Goal: Task Accomplishment & Management: Use online tool/utility

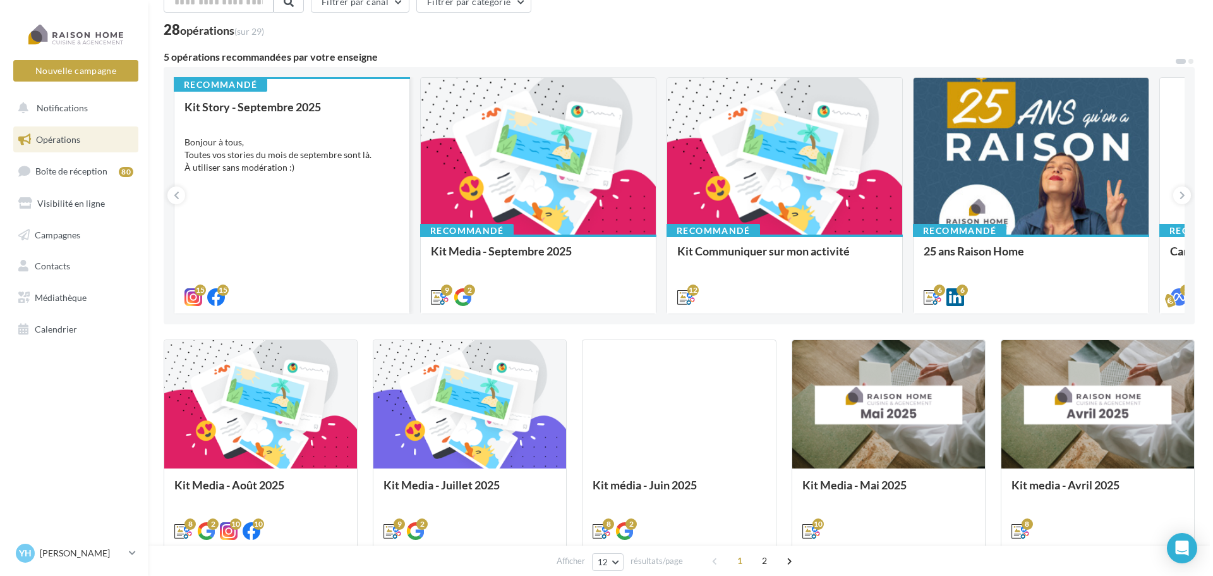
scroll to position [63, 0]
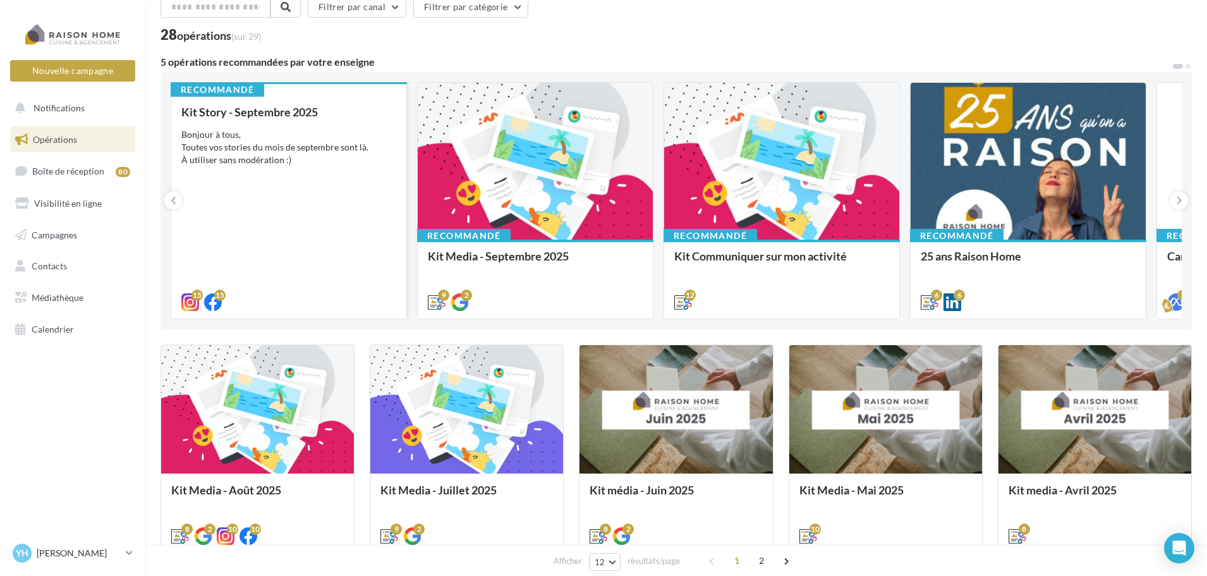
click at [323, 229] on div "Kit Story - Septembre 2025 Bonjour à tous, Toutes vos stories du mois de septem…" at bounding box center [288, 207] width 215 height 202
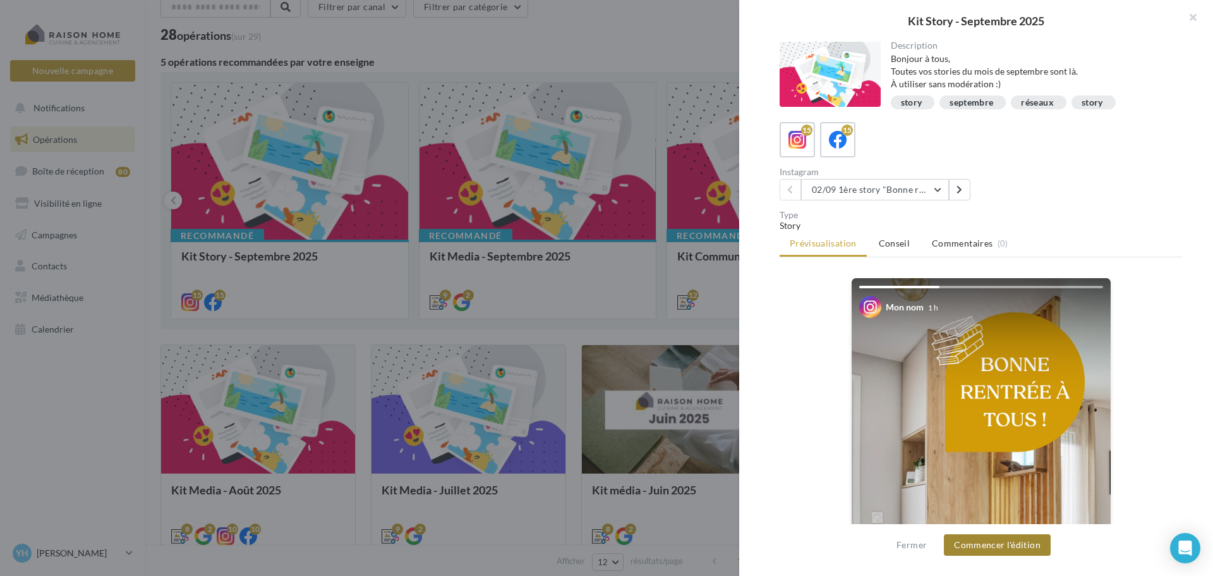
scroll to position [0, 0]
click at [1013, 548] on button "Commencer l'édition" at bounding box center [997, 544] width 107 height 21
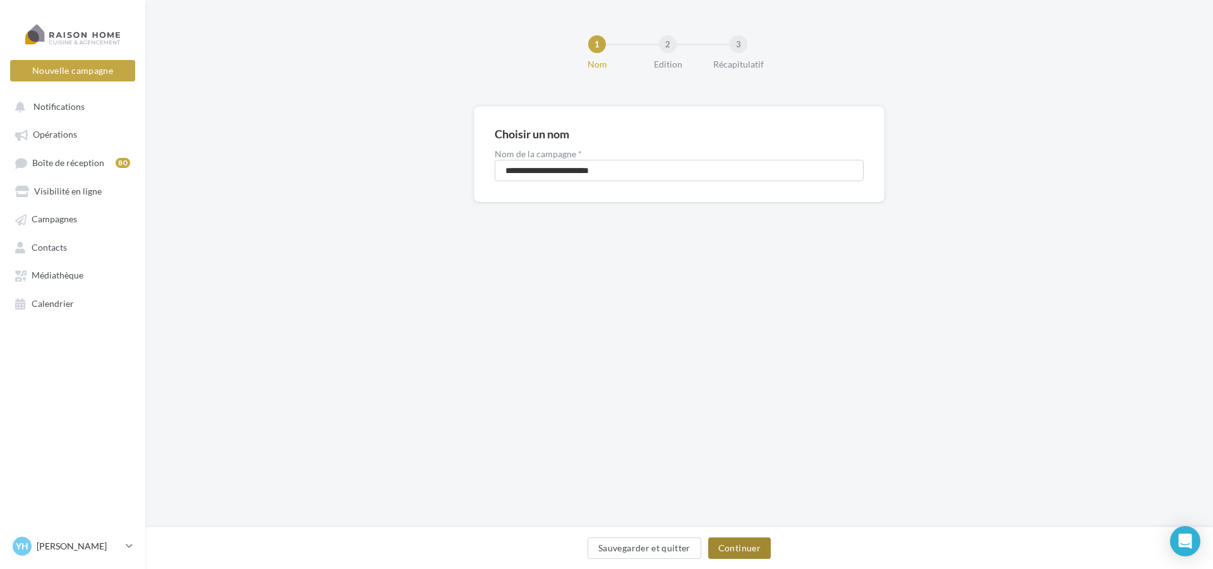
click at [746, 544] on button "Continuer" at bounding box center [739, 548] width 63 height 21
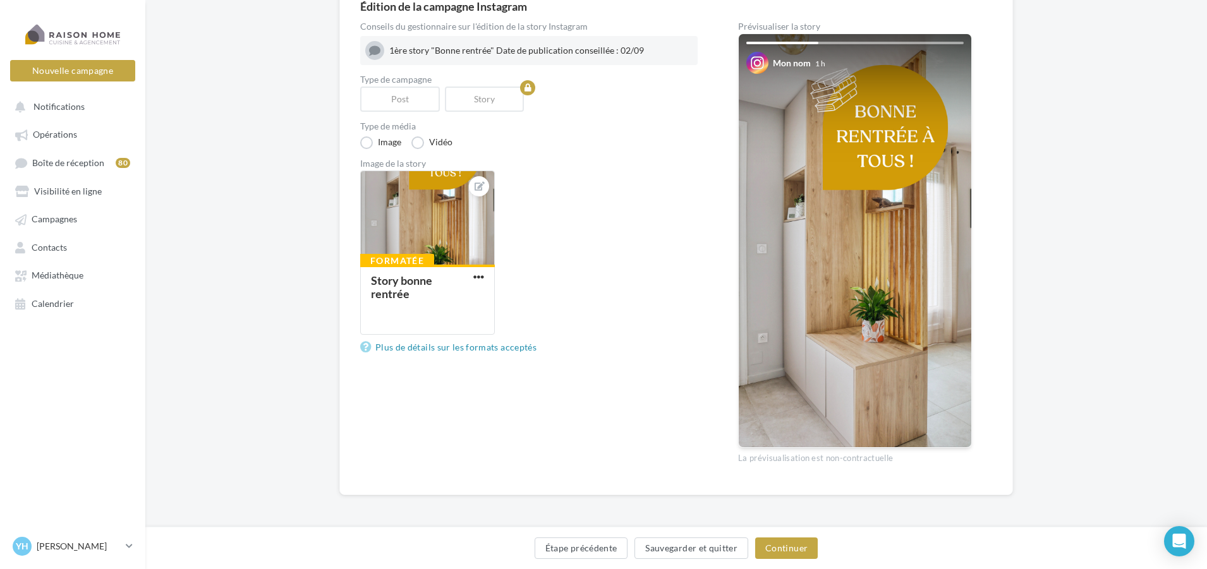
scroll to position [127, 0]
click at [775, 547] on button "Continuer" at bounding box center [786, 548] width 63 height 21
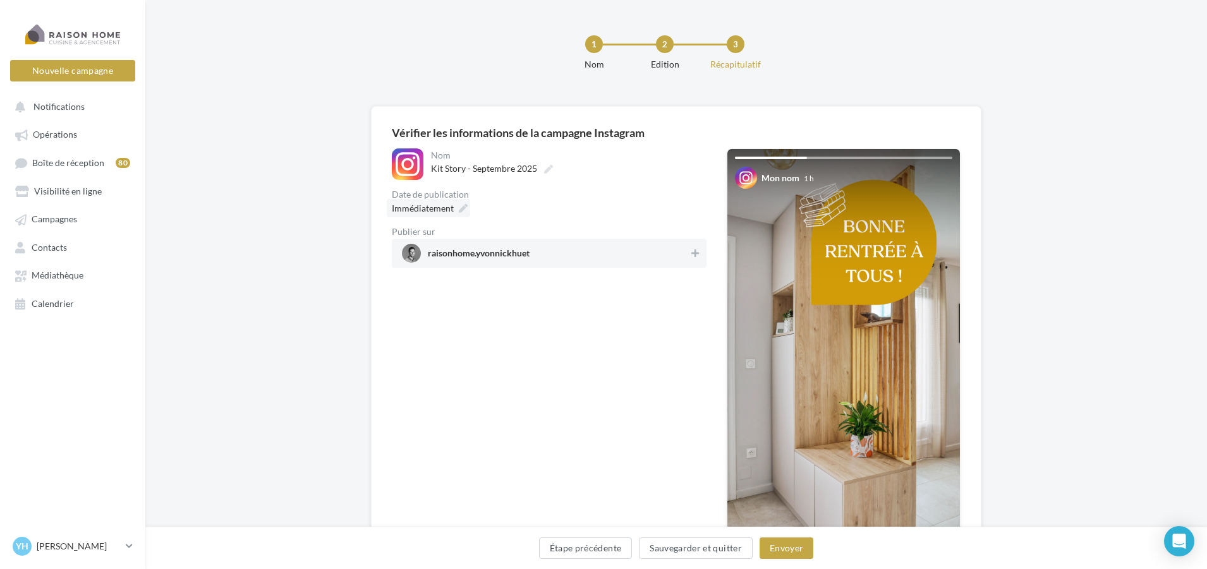
click at [461, 205] on icon at bounding box center [463, 208] width 9 height 9
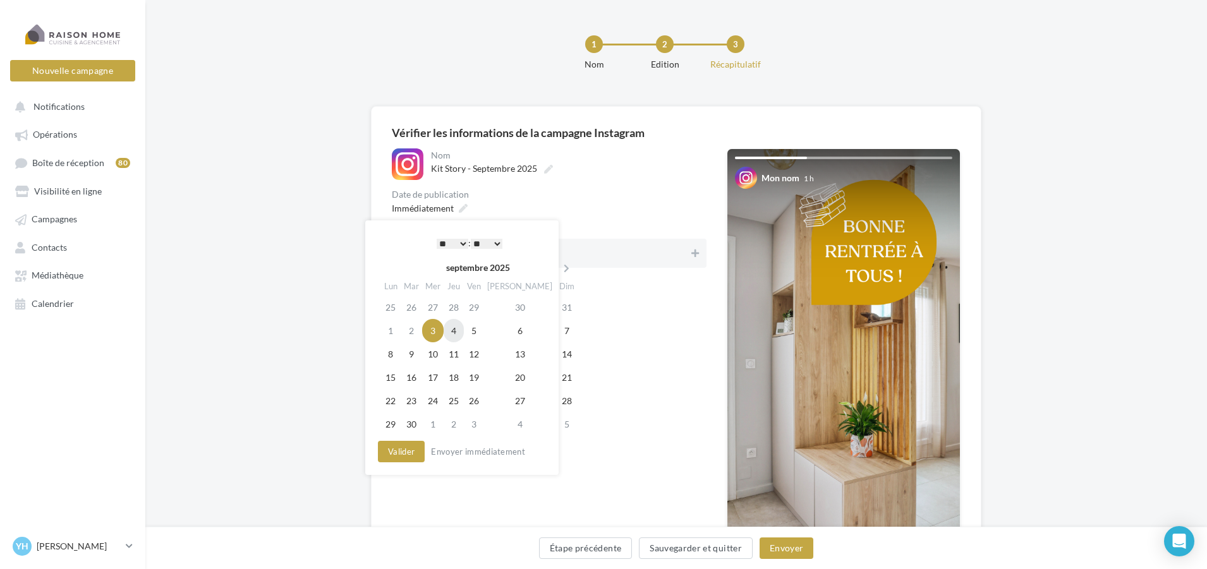
click at [462, 329] on td "4" at bounding box center [454, 330] width 20 height 23
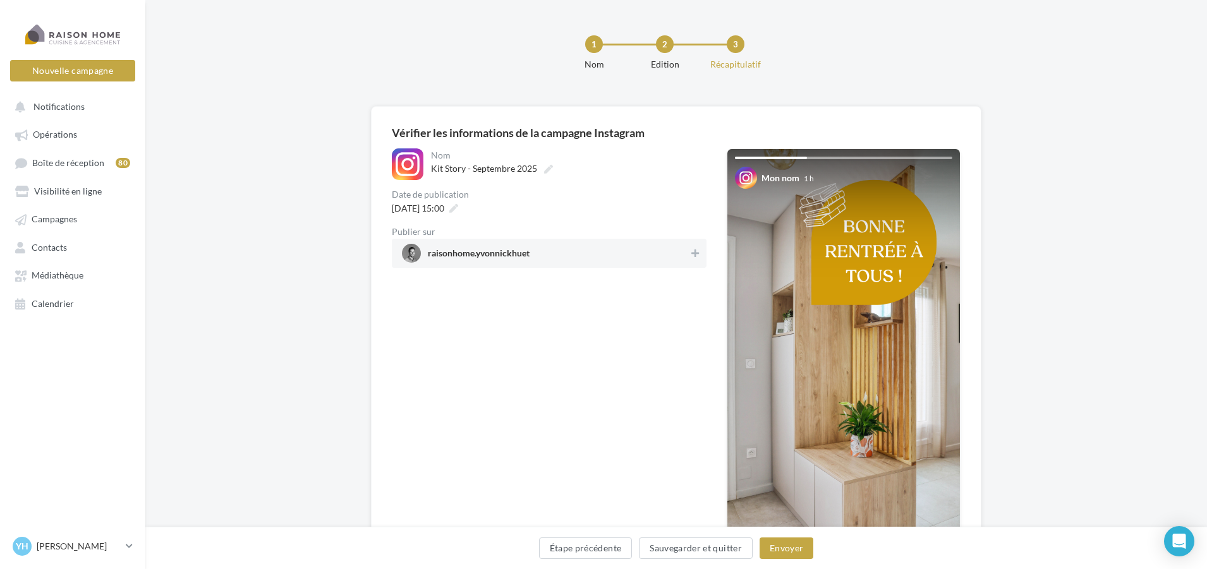
click at [636, 377] on div "**********" at bounding box center [549, 368] width 315 height 441
click at [65, 157] on span "Boîte de réception" at bounding box center [68, 162] width 72 height 11
